Goal: Transaction & Acquisition: Obtain resource

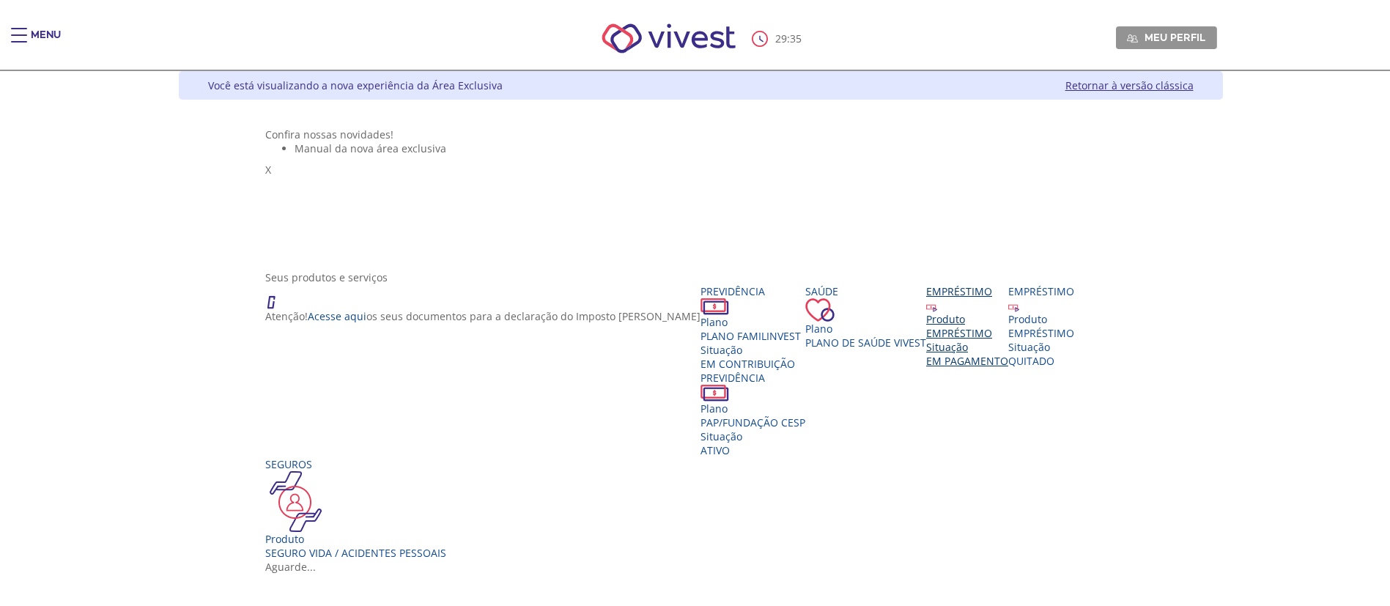
click at [1008, 326] on div "Produto" at bounding box center [967, 319] width 82 height 14
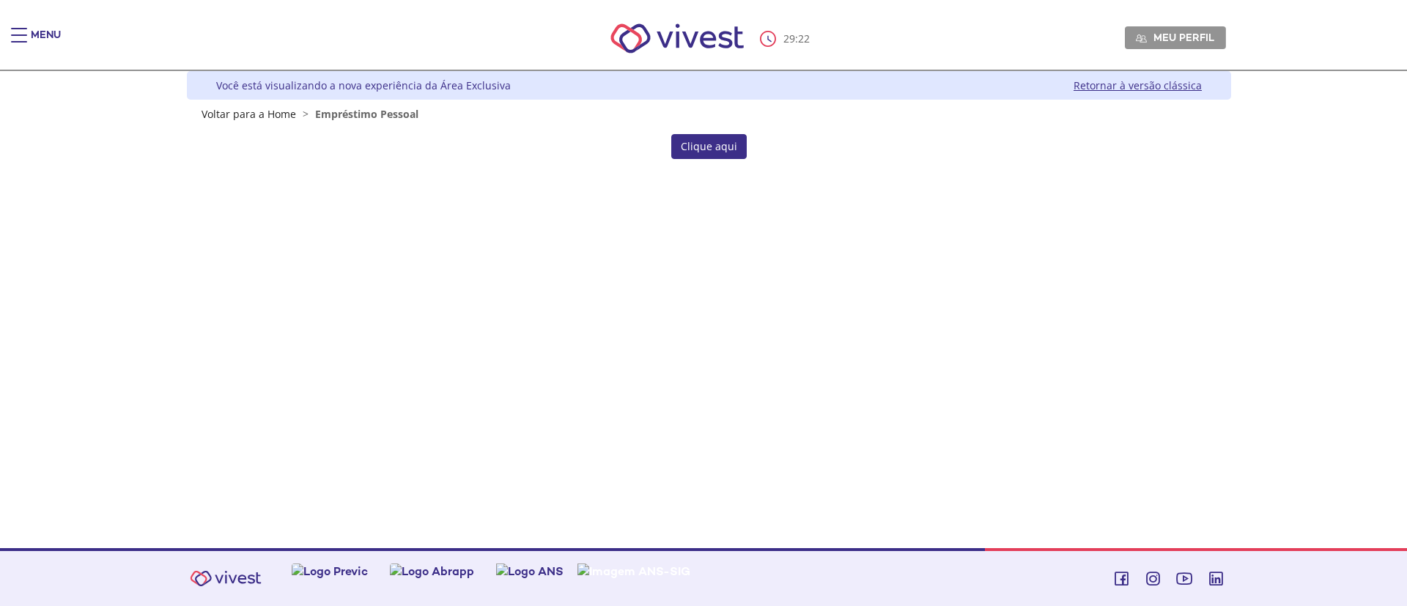
click at [732, 147] on link "Clique aqui" at bounding box center [708, 146] width 75 height 25
click at [1146, 85] on link "Retornar à versão clássica" at bounding box center [1137, 85] width 128 height 14
click at [693, 144] on link "Clique aqui" at bounding box center [708, 146] width 75 height 25
